Goal: Navigation & Orientation: Find specific page/section

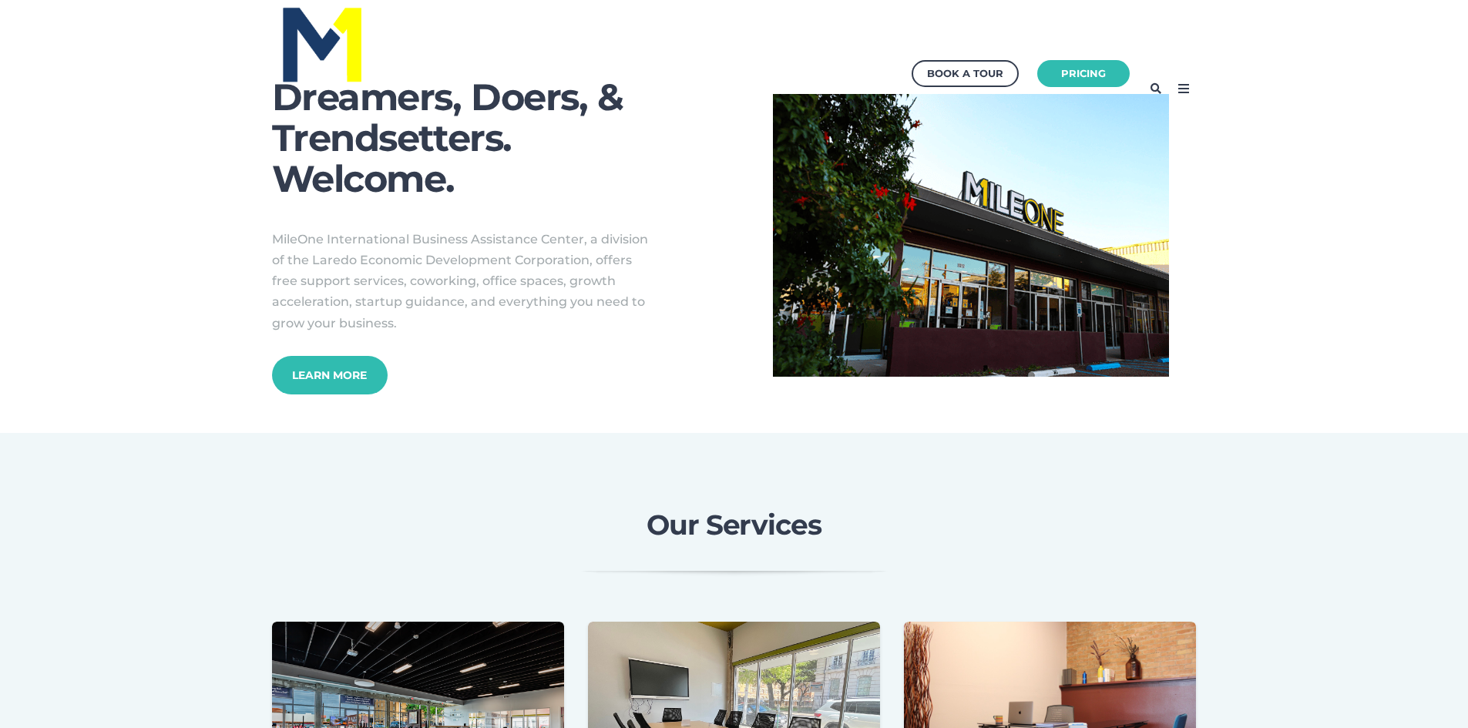
click at [1186, 90] on icon at bounding box center [1184, 88] width 25 height 25
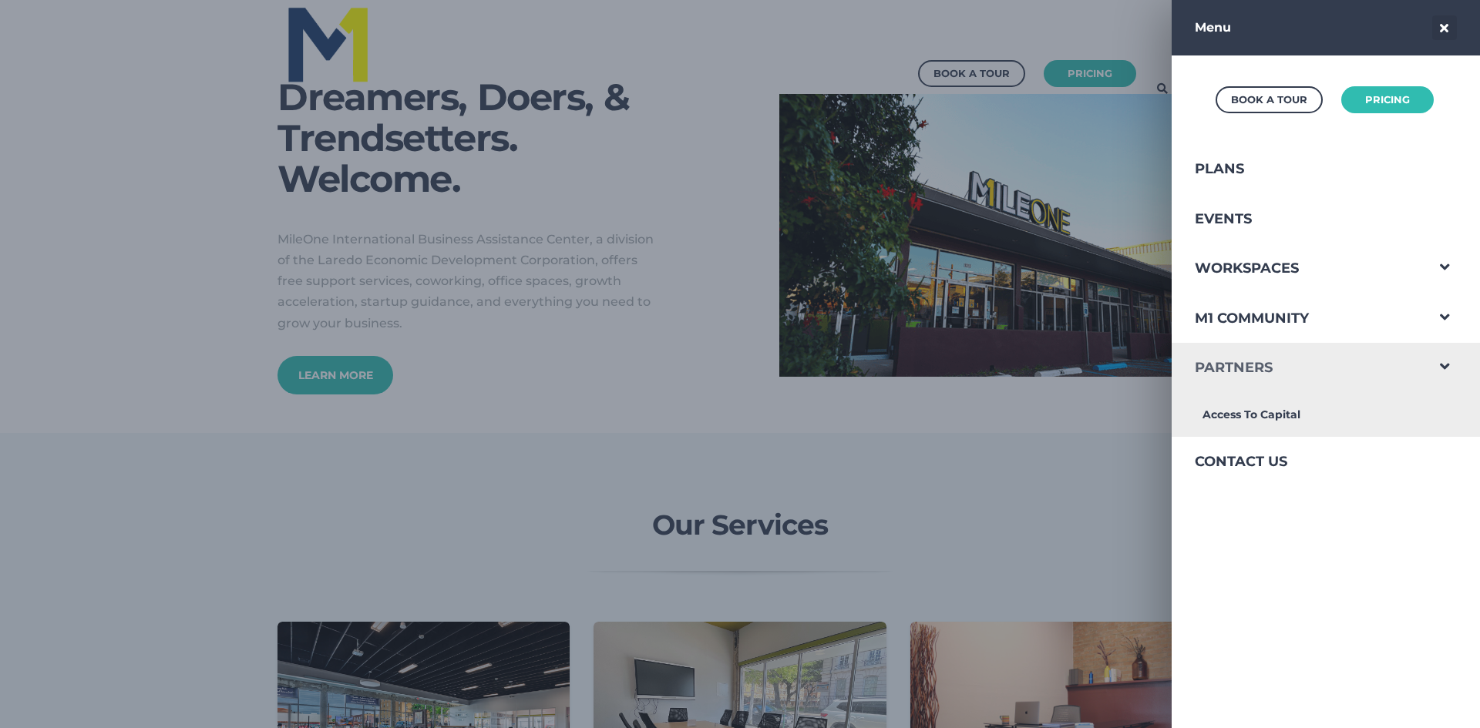
click at [1267, 362] on link "Partners" at bounding box center [1298, 368] width 253 height 50
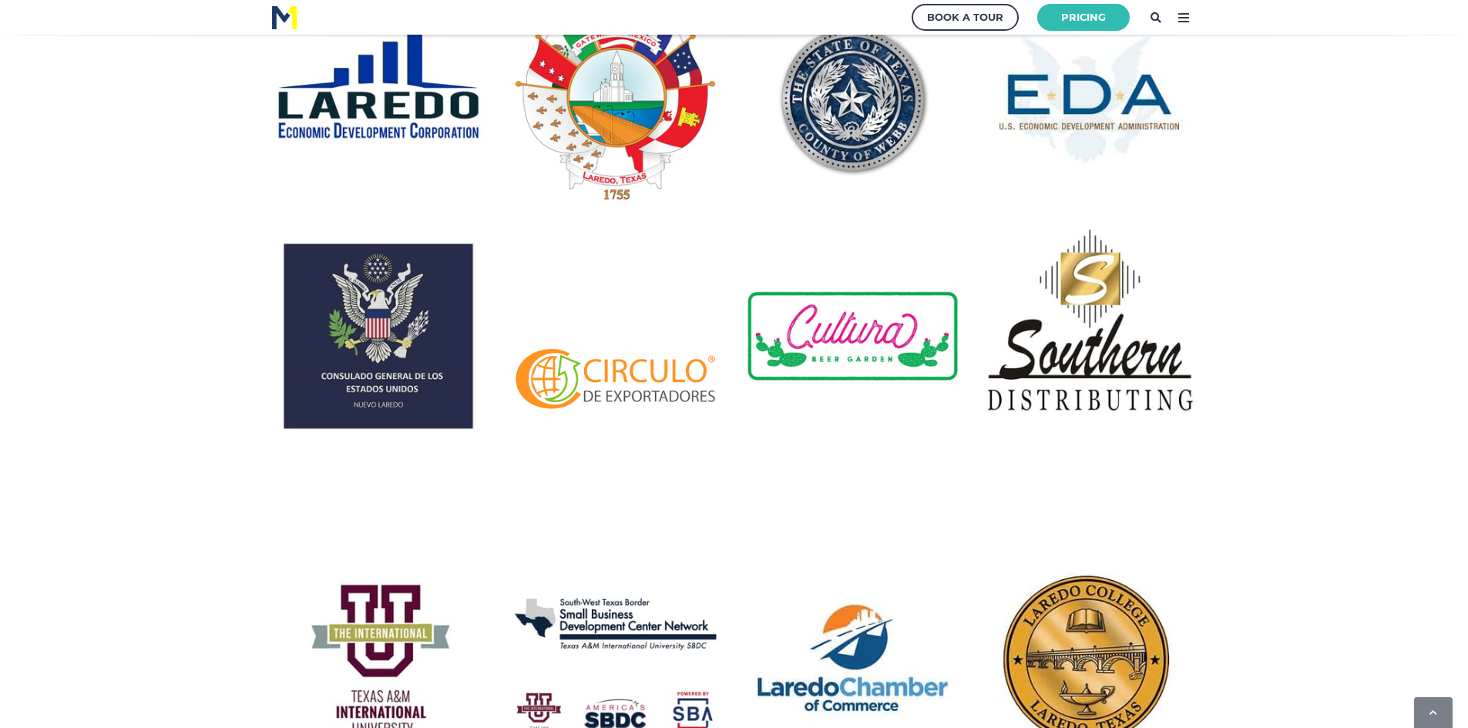
scroll to position [540, 0]
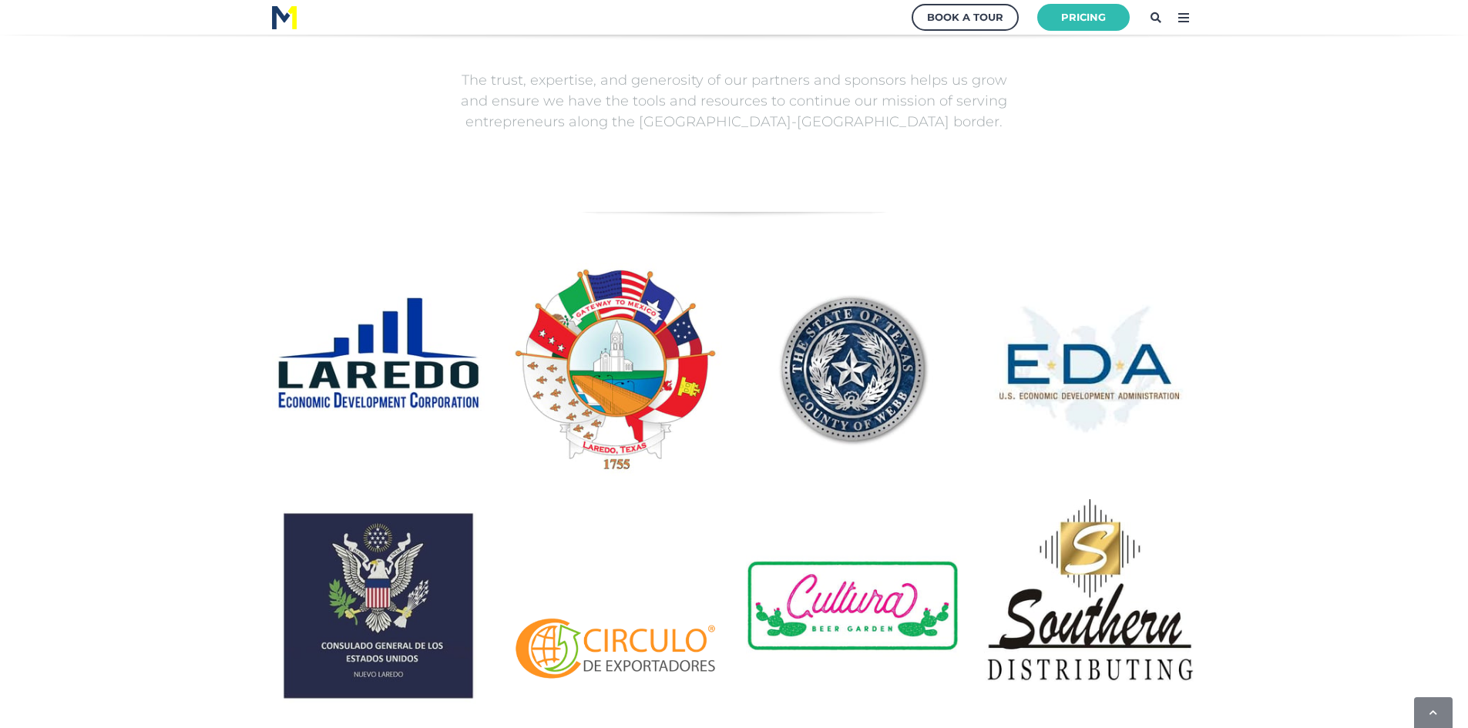
click at [349, 335] on img at bounding box center [378, 369] width 213 height 213
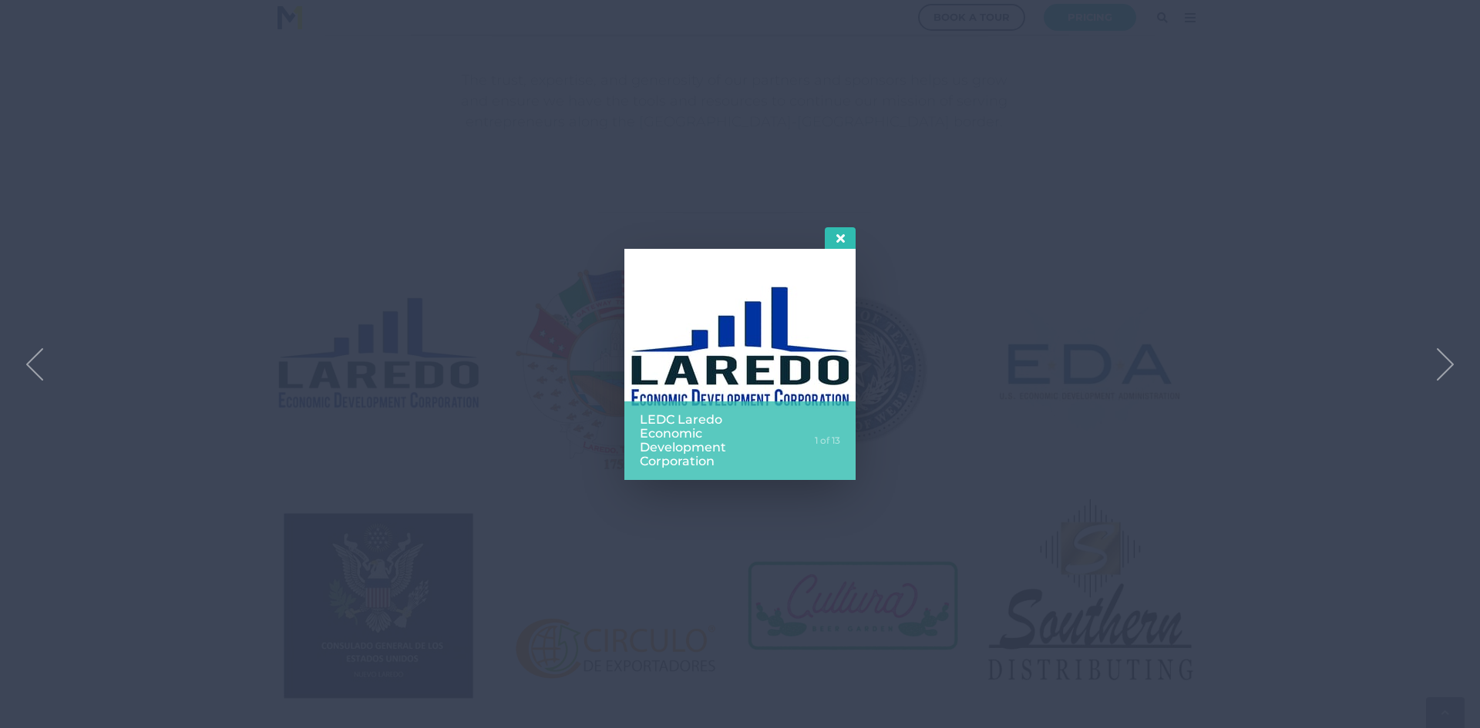
click at [849, 247] on div at bounding box center [840, 238] width 31 height 22
